Goal: Obtain resource: Download file/media

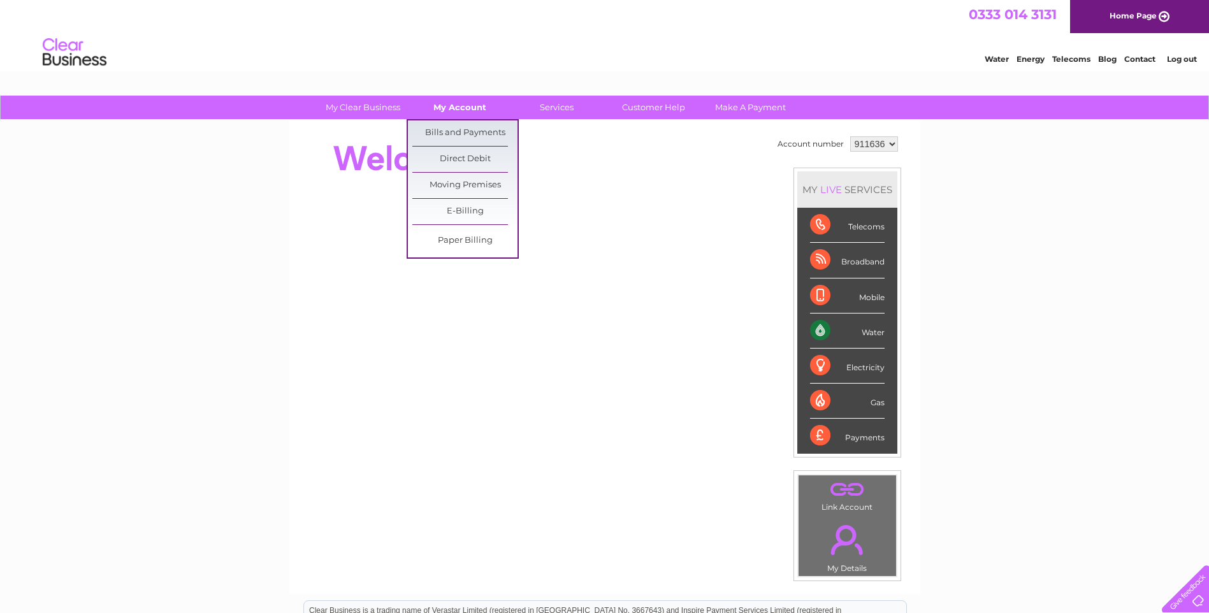
click at [475, 110] on link "My Account" at bounding box center [459, 108] width 105 height 24
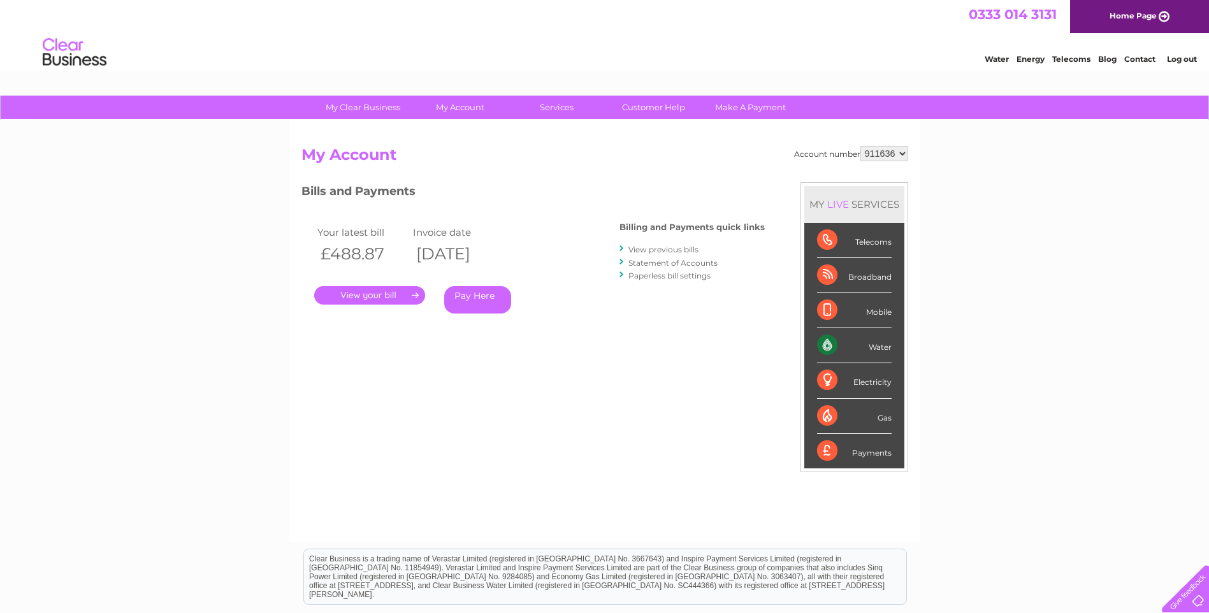
click at [372, 299] on link "." at bounding box center [369, 295] width 111 height 18
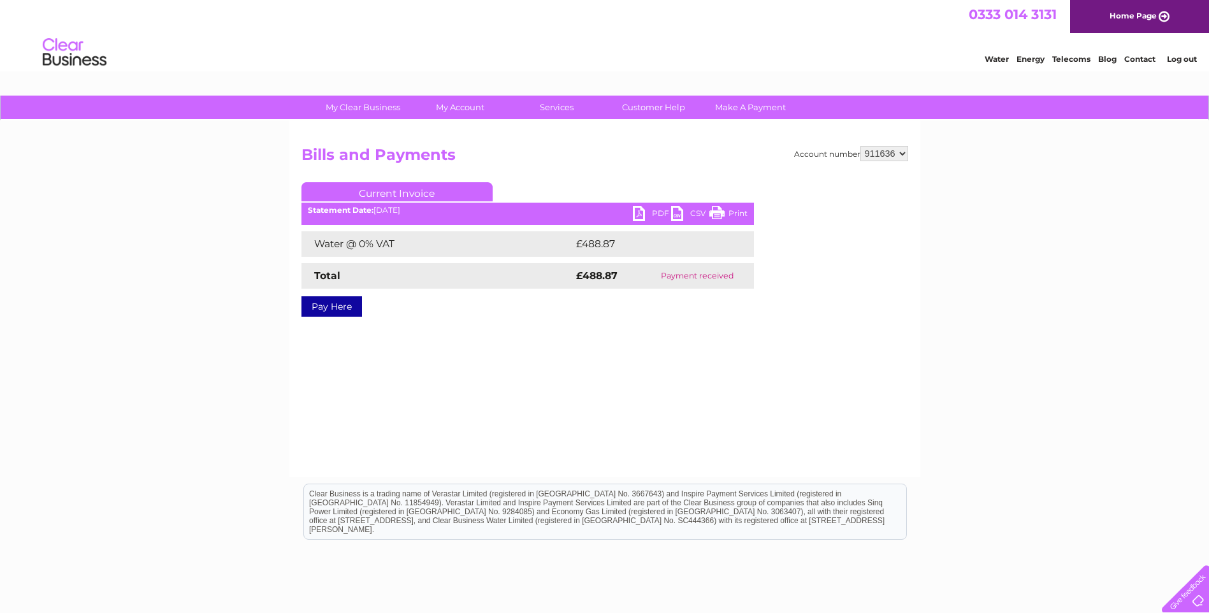
click at [643, 212] on link "PDF" at bounding box center [652, 215] width 38 height 18
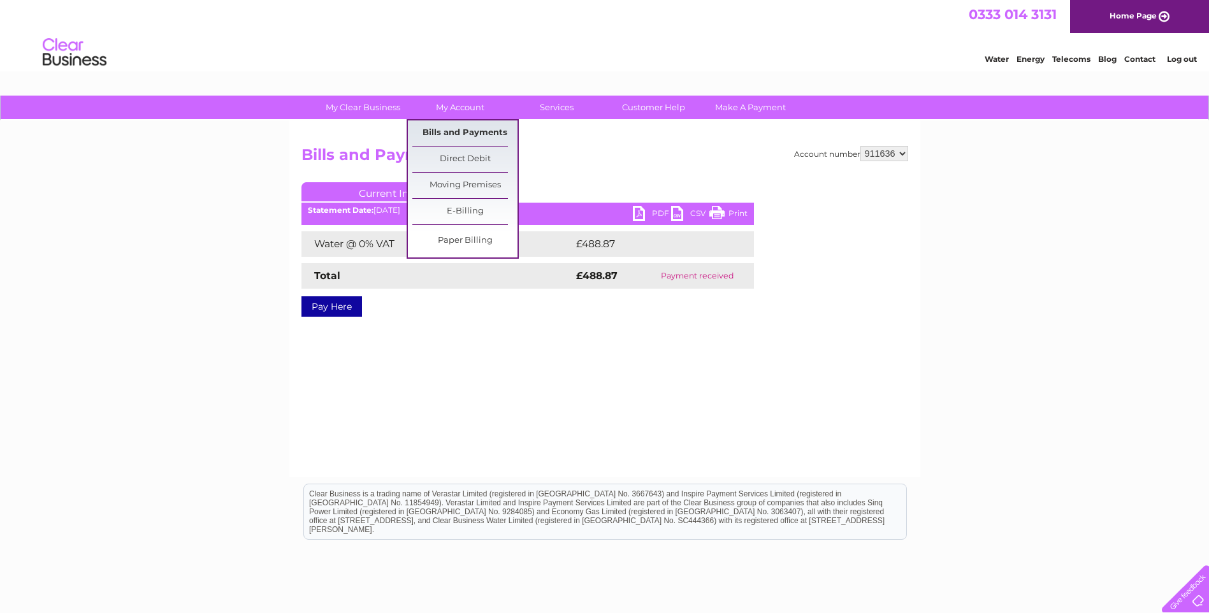
click at [473, 131] on link "Bills and Payments" at bounding box center [464, 132] width 105 height 25
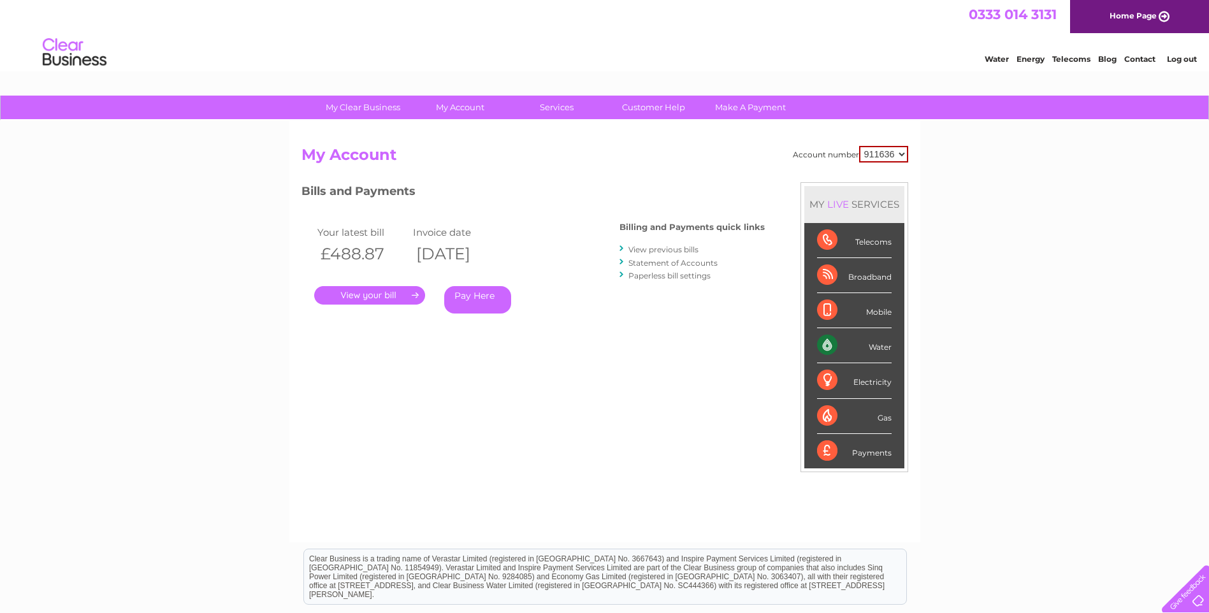
click at [678, 249] on link "View previous bills" at bounding box center [663, 250] width 70 height 10
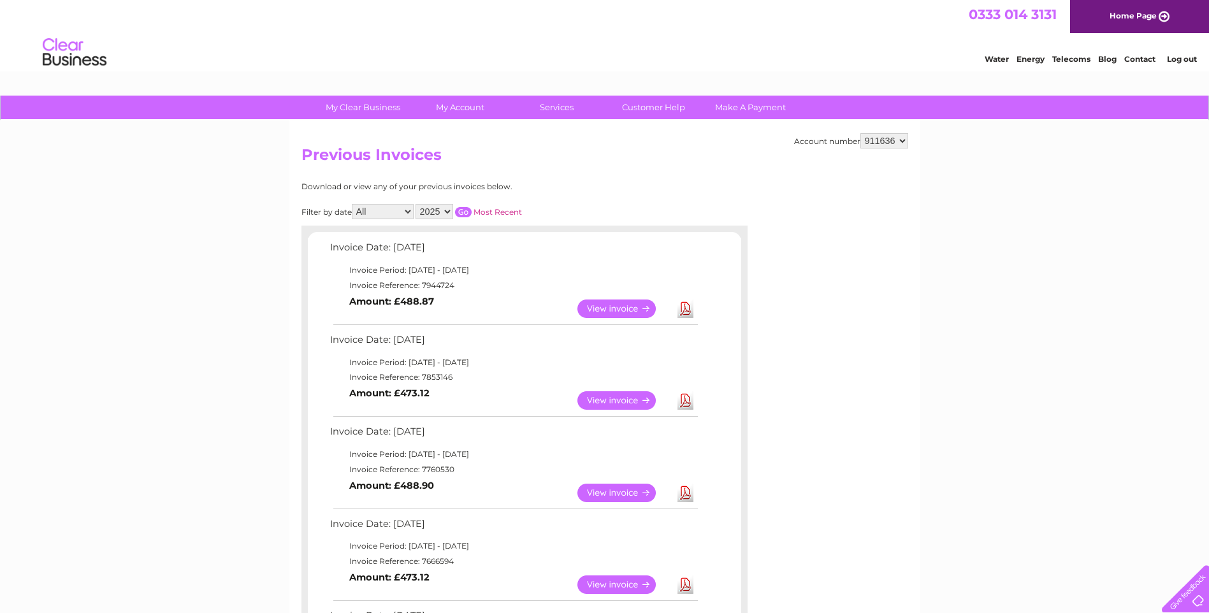
click at [617, 489] on link "View" at bounding box center [624, 493] width 94 height 18
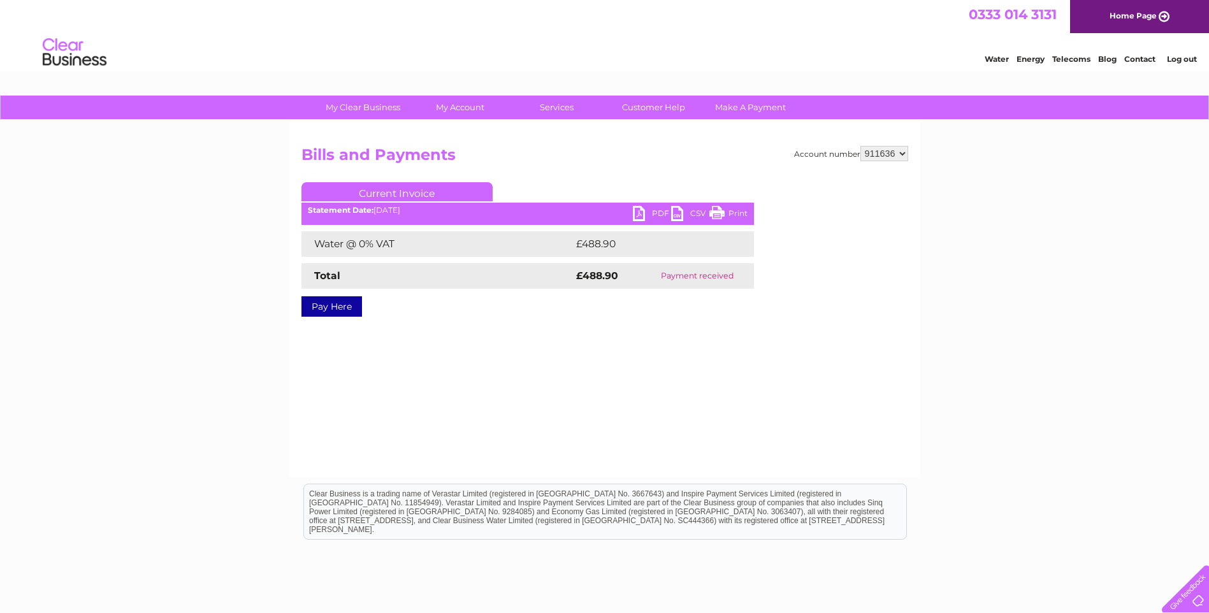
click at [654, 217] on link "PDF" at bounding box center [652, 215] width 38 height 18
